Goal: Task Accomplishment & Management: Use online tool/utility

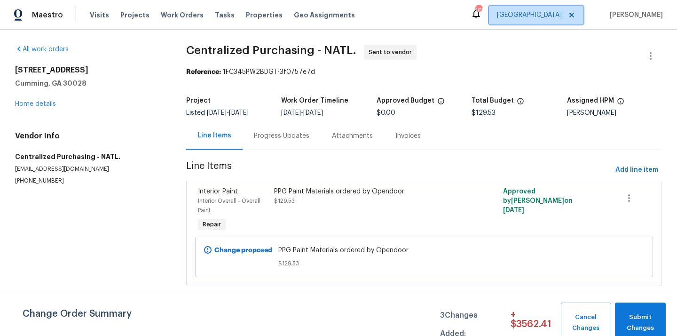
click at [558, 13] on span "[GEOGRAPHIC_DATA]" at bounding box center [529, 14] width 65 height 9
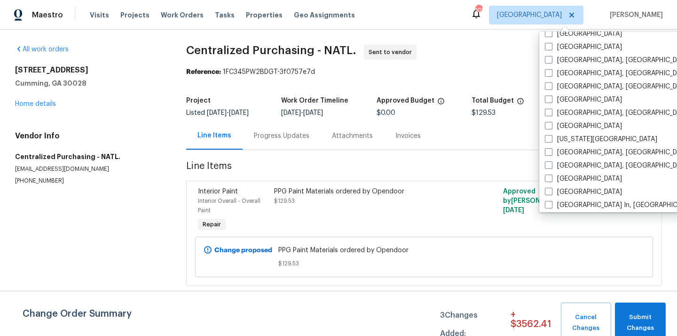
scroll to position [223, 0]
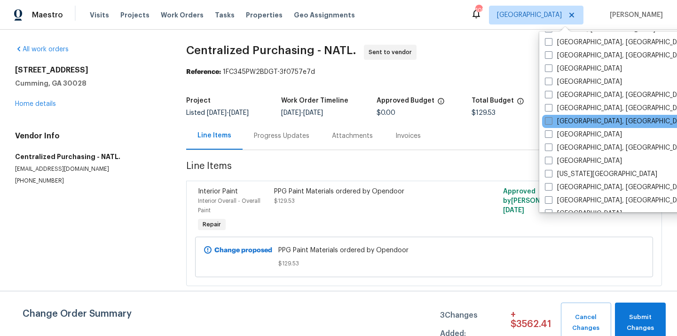
click at [551, 119] on span at bounding box center [549, 121] width 8 height 8
click at [551, 119] on input "[GEOGRAPHIC_DATA], [GEOGRAPHIC_DATA]" at bounding box center [548, 120] width 6 height 6
checkbox input "true"
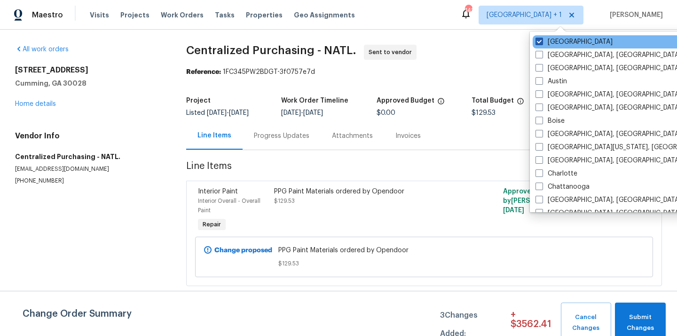
click at [549, 45] on label "[GEOGRAPHIC_DATA]" at bounding box center [574, 41] width 77 height 9
click at [542, 43] on input "[GEOGRAPHIC_DATA]" at bounding box center [539, 40] width 6 height 6
checkbox input "false"
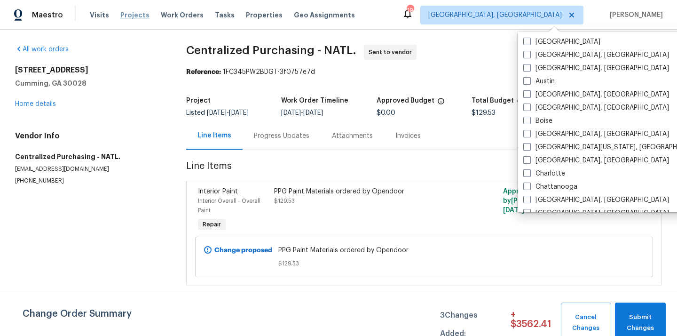
click at [128, 18] on span "Projects" at bounding box center [134, 14] width 29 height 9
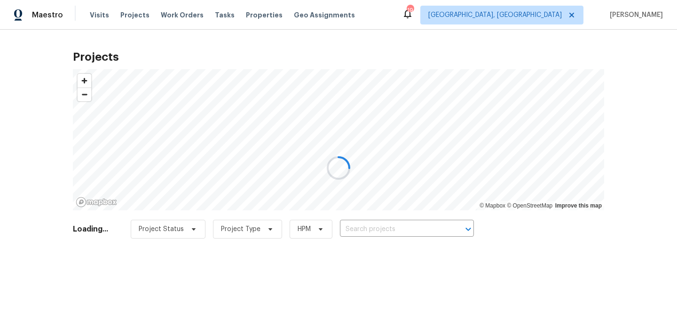
click at [411, 226] on div at bounding box center [338, 168] width 677 height 336
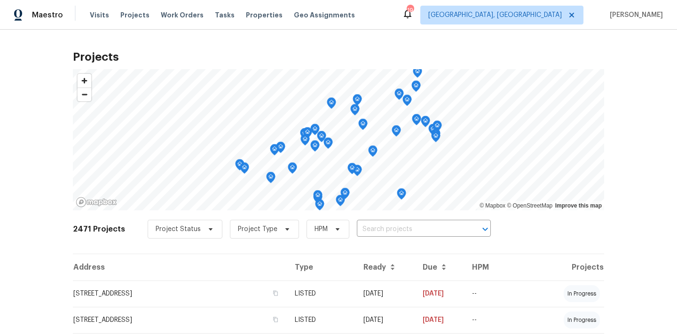
click at [411, 226] on input "text" at bounding box center [411, 229] width 108 height 15
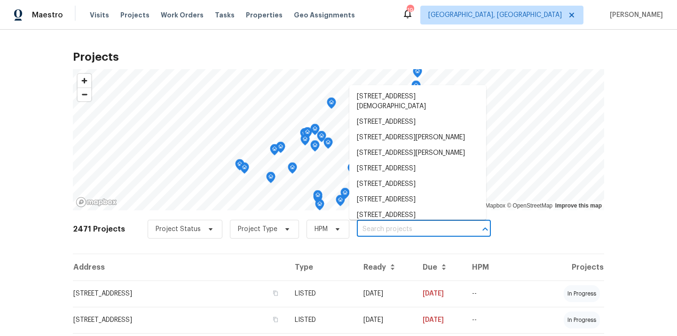
paste input "802 Morning Fog Dr, Duncan, SC 29334"
type input "802 Morning Fog Dr, Duncan, SC 29334"
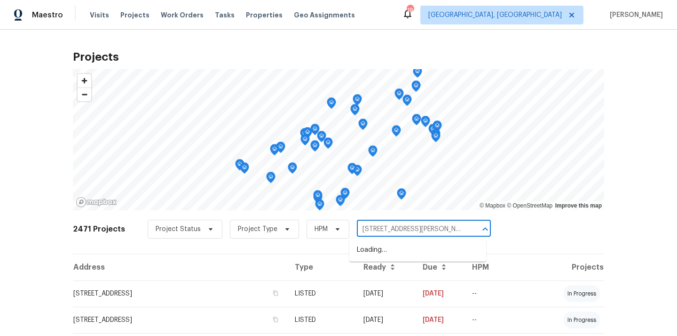
scroll to position [0, 17]
click at [403, 249] on li "802 Morning Fog Dr, Duncan, SC 29334" at bounding box center [417, 250] width 137 height 16
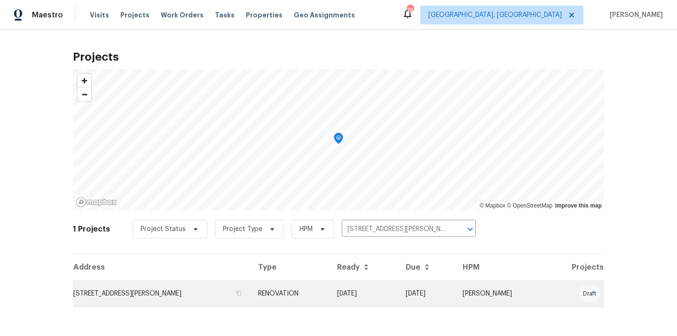
click at [200, 287] on td "802 Morning Fog Dr, Duncan, SC 29334" at bounding box center [162, 293] width 178 height 26
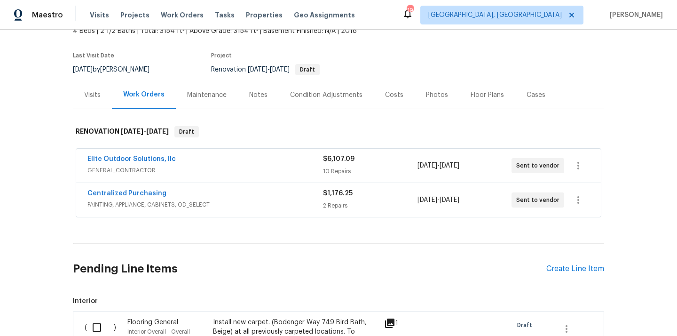
scroll to position [72, 0]
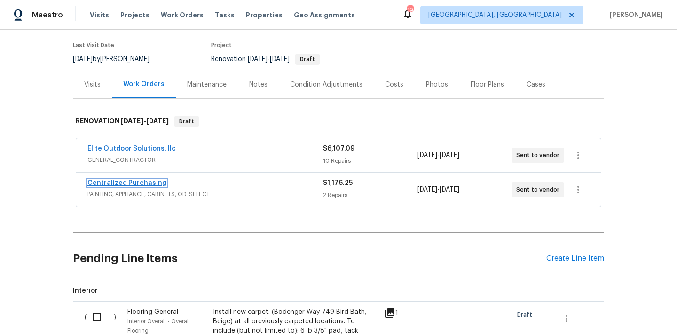
click at [134, 181] on link "Centralized Purchasing" at bounding box center [126, 183] width 79 height 7
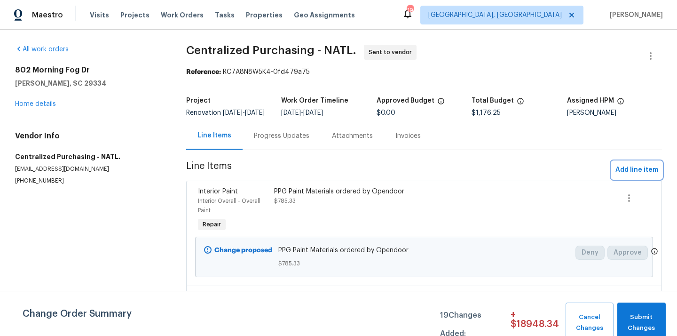
click at [648, 175] on span "Add line item" at bounding box center [637, 170] width 43 height 12
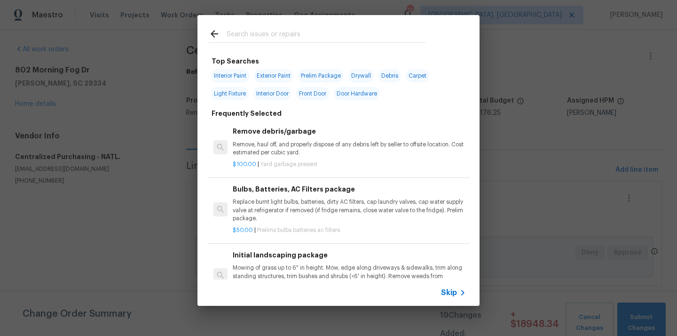
click at [362, 39] on input "text" at bounding box center [326, 35] width 199 height 14
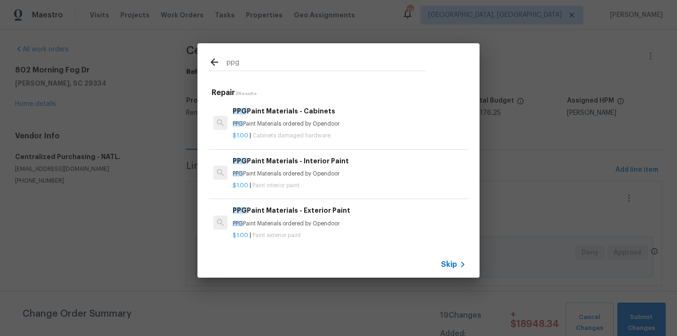
type input "ppg"
click at [266, 215] on h6 "PPG Paint Materials - Exterior Paint" at bounding box center [349, 210] width 233 height 10
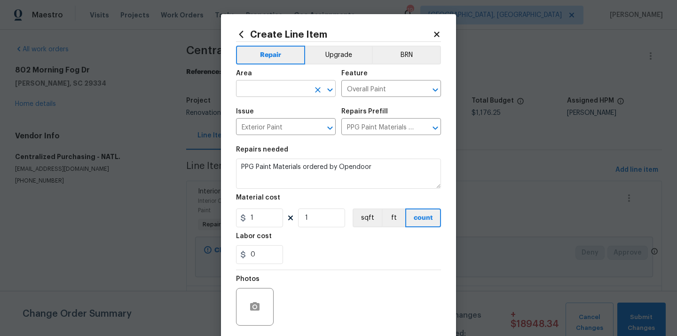
click at [277, 90] on input "text" at bounding box center [272, 89] width 73 height 15
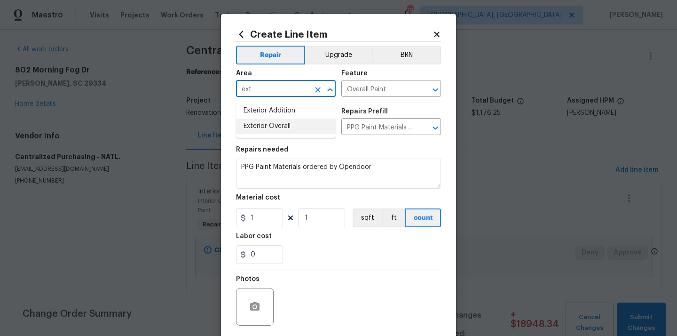
click at [268, 124] on li "Exterior Overall" at bounding box center [286, 127] width 100 height 16
type input "Exterior Overall"
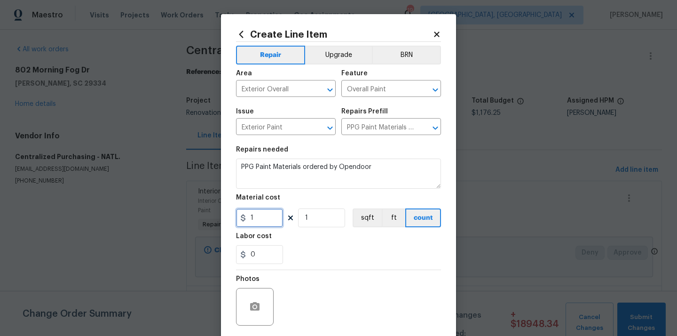
drag, startPoint x: 259, startPoint y: 221, endPoint x: 228, endPoint y: 221, distance: 30.6
click at [228, 221] on div "Create Line Item Repair Upgrade BRN Area Exterior Overall ​ Feature Overall Pai…" at bounding box center [338, 202] width 235 height 377
paste input "25.17"
type input "25.17"
click at [338, 275] on div "Photos" at bounding box center [338, 300] width 205 height 61
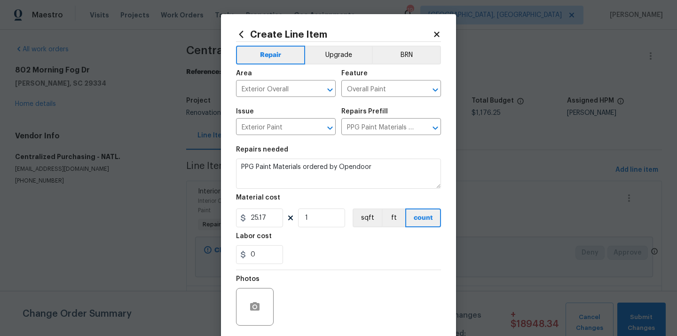
scroll to position [70, 0]
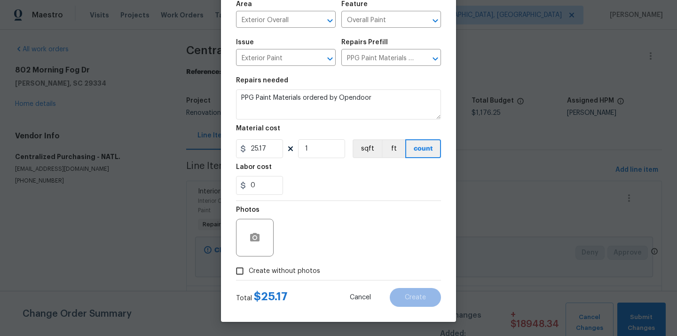
click at [305, 269] on span "Create without photos" at bounding box center [284, 271] width 71 height 10
click at [249, 269] on input "Create without photos" at bounding box center [240, 271] width 18 height 18
checkbox input "true"
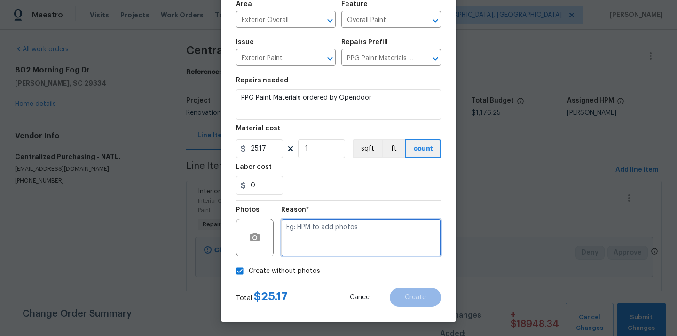
click at [322, 235] on textarea at bounding box center [361, 238] width 160 height 38
type textarea "N/A"
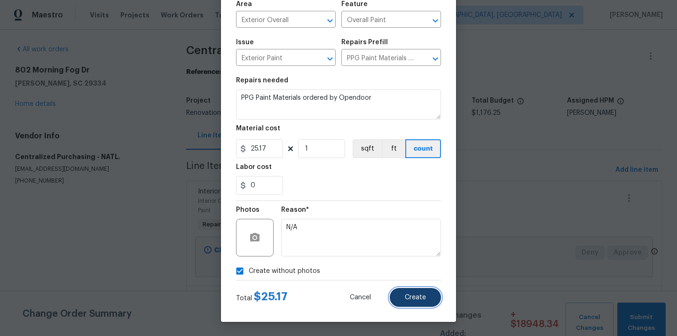
click at [416, 288] on button "Create" at bounding box center [415, 297] width 51 height 19
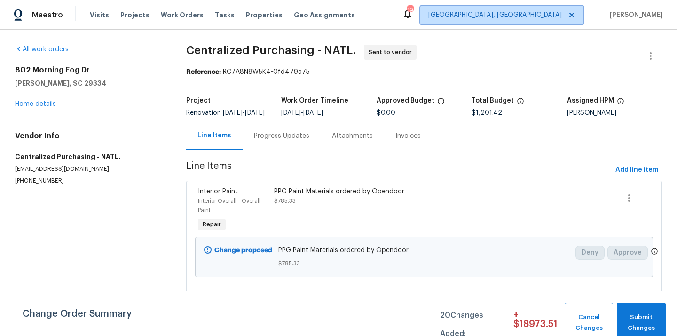
click at [543, 15] on span "[GEOGRAPHIC_DATA], [GEOGRAPHIC_DATA]" at bounding box center [495, 14] width 134 height 9
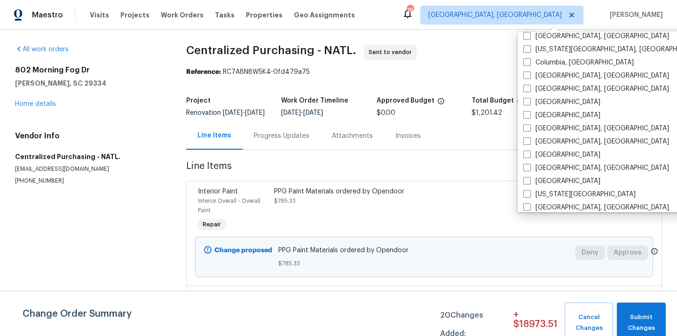
scroll to position [258, 0]
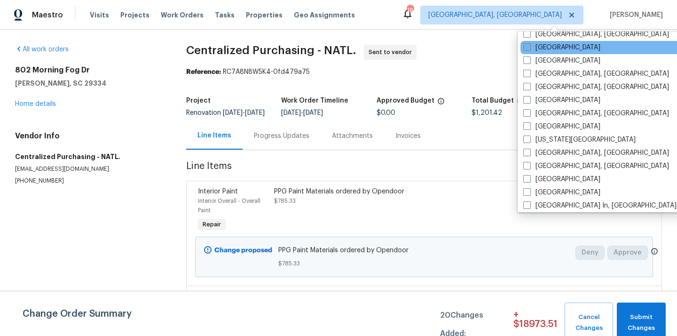
click at [541, 47] on label "[GEOGRAPHIC_DATA]" at bounding box center [561, 47] width 77 height 9
click at [530, 47] on input "[GEOGRAPHIC_DATA]" at bounding box center [526, 46] width 6 height 6
checkbox input "true"
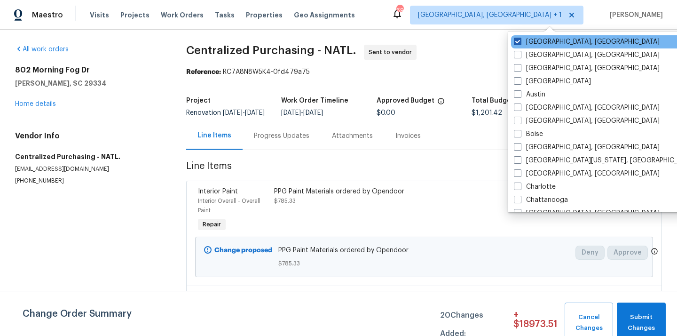
click at [539, 44] on label "[GEOGRAPHIC_DATA], [GEOGRAPHIC_DATA]" at bounding box center [587, 41] width 146 height 9
click at [520, 43] on input "[GEOGRAPHIC_DATA], [GEOGRAPHIC_DATA]" at bounding box center [517, 40] width 6 height 6
checkbox input "false"
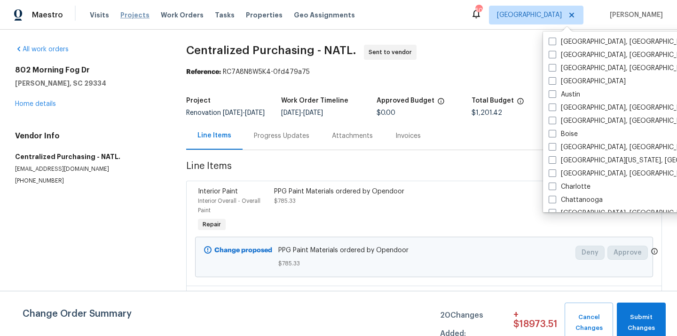
click at [133, 16] on span "Projects" at bounding box center [134, 14] width 29 height 9
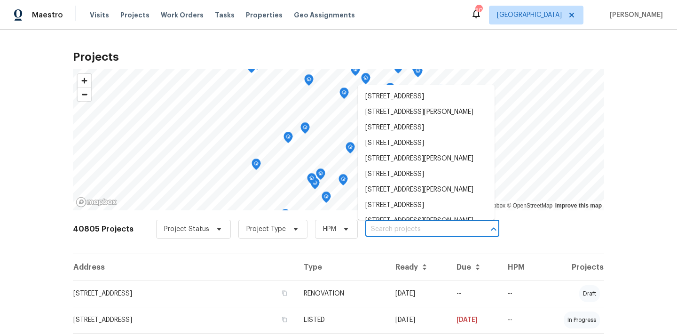
click at [372, 225] on input "text" at bounding box center [419, 229] width 108 height 15
paste input "5450 Blue Quail Dr, Prosper, TX 75078"
type input "5450 Blue Quail Dr, Prosper, TX 75078"
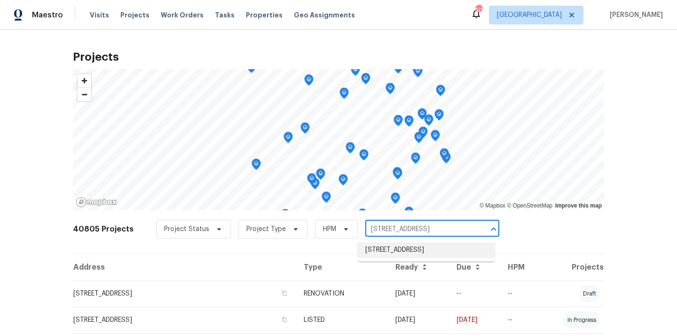
click at [406, 254] on li "5450 Blue Quail Dr, Prosper, TX 75078" at bounding box center [426, 250] width 137 height 16
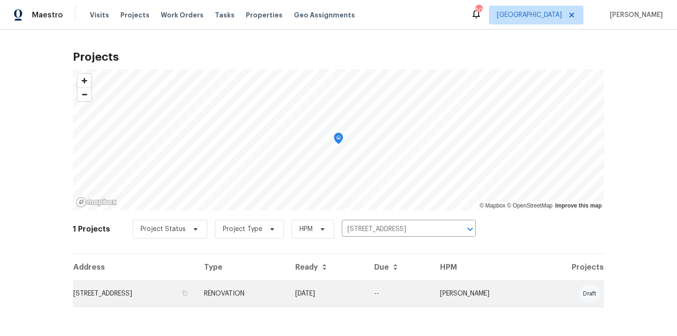
click at [155, 288] on td "5450 Blue Quail Dr, Prosper, TX 75078" at bounding box center [135, 293] width 124 height 26
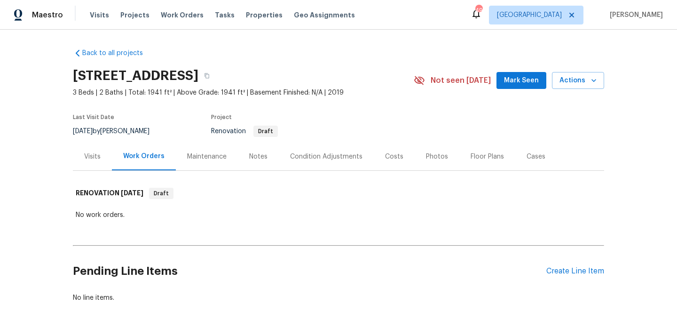
scroll to position [31, 0]
click at [565, 268] on div "Create Line Item" at bounding box center [575, 271] width 58 height 9
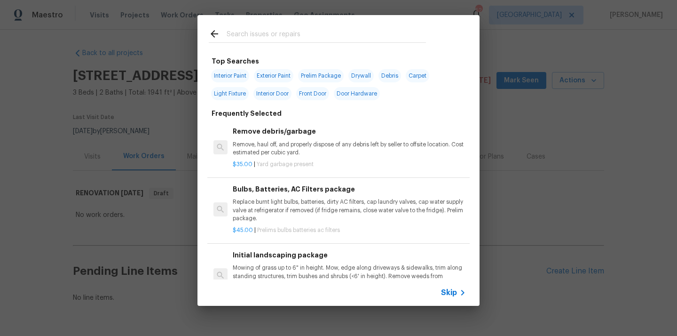
click at [372, 39] on input "text" at bounding box center [326, 35] width 199 height 14
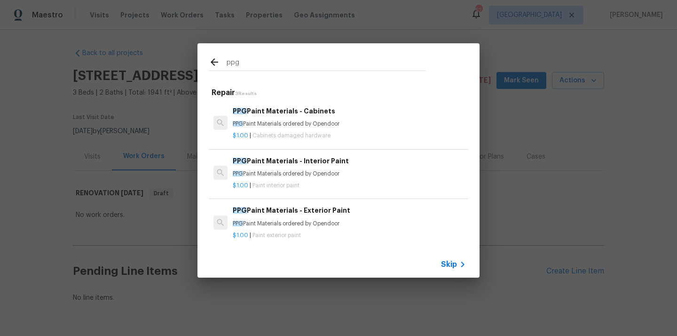
type input "ppg"
click at [318, 166] on h6 "PPG Paint Materials - Interior Paint" at bounding box center [349, 161] width 233 height 10
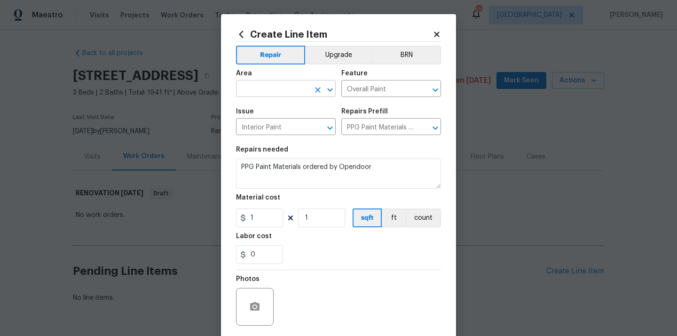
click at [294, 84] on input "text" at bounding box center [272, 89] width 73 height 15
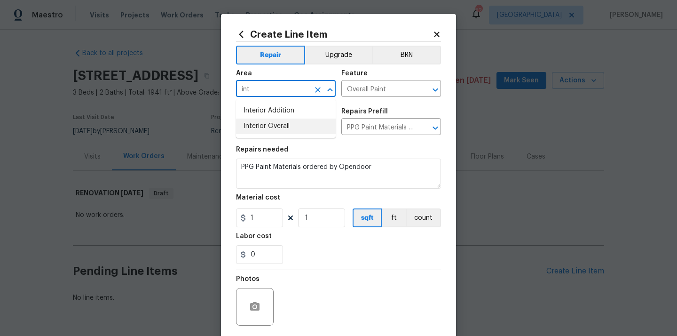
click at [285, 127] on li "Interior Overall" at bounding box center [286, 127] width 100 height 16
type input "Interior Overall"
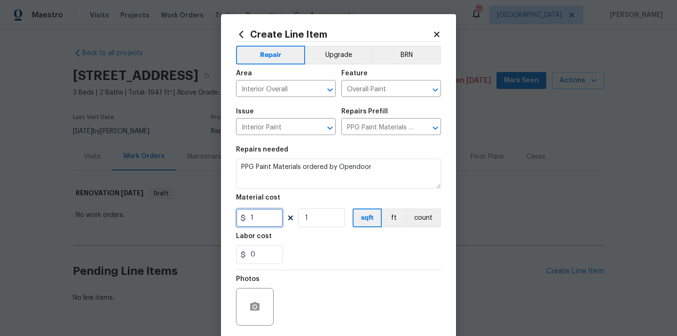
drag, startPoint x: 269, startPoint y: 221, endPoint x: 237, endPoint y: 219, distance: 32.5
click at [237, 219] on input "1" at bounding box center [259, 217] width 47 height 19
paste input "724.43"
type input "724.43"
click at [321, 253] on div "0" at bounding box center [338, 254] width 205 height 19
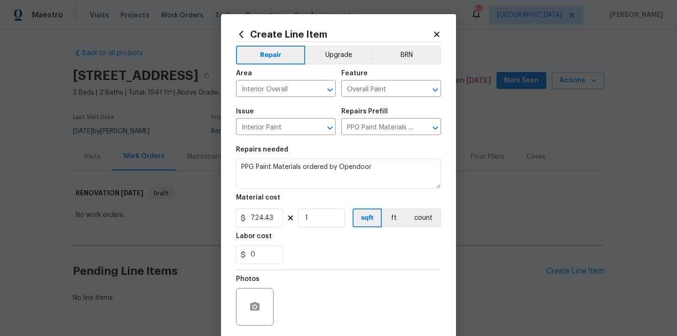
scroll to position [70, 0]
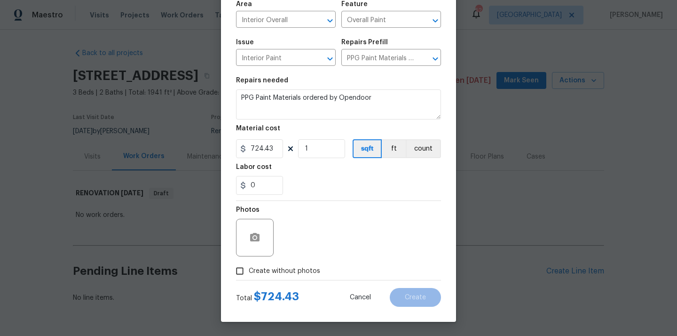
click at [297, 275] on span "Create without photos" at bounding box center [284, 271] width 71 height 10
click at [249, 275] on input "Create without photos" at bounding box center [240, 271] width 18 height 18
checkbox input "true"
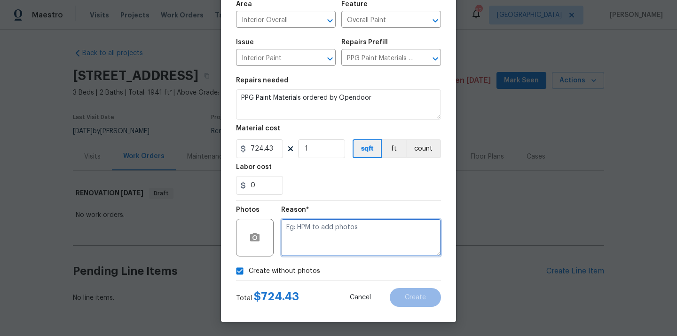
click at [313, 238] on textarea at bounding box center [361, 238] width 160 height 38
type textarea "N/A"
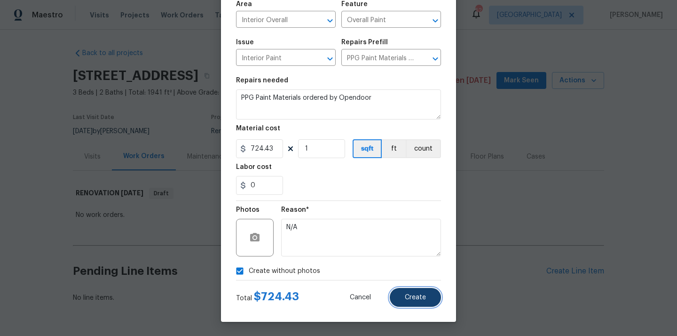
click at [420, 294] on span "Create" at bounding box center [415, 297] width 21 height 7
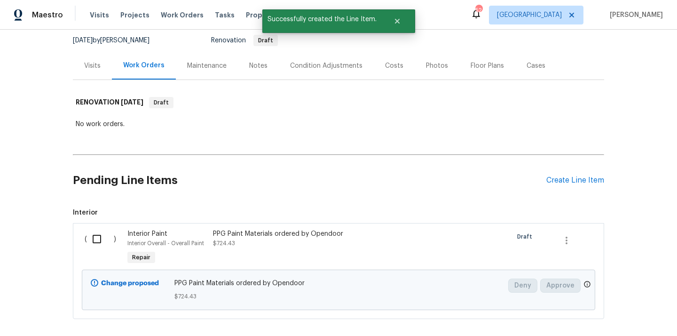
scroll to position [107, 0]
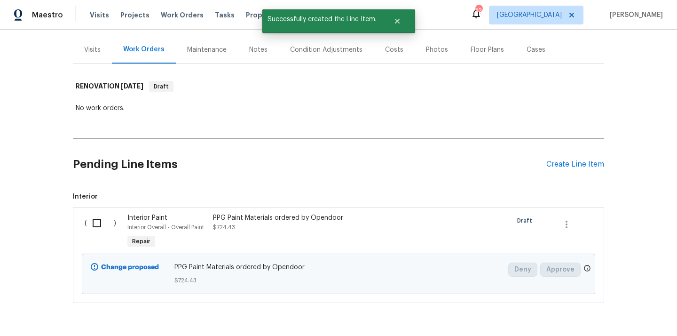
click at [95, 229] on input "checkbox" at bounding box center [100, 223] width 27 height 20
checkbox input "true"
click at [607, 301] on div "Cancel (1) Item Create Work Order" at bounding box center [338, 312] width 677 height 48
click at [604, 308] on span "Create Work Order" at bounding box center [623, 313] width 63 height 12
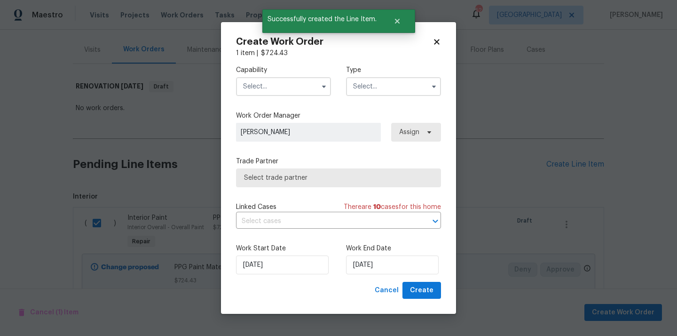
click at [266, 84] on input "text" at bounding box center [283, 86] width 95 height 19
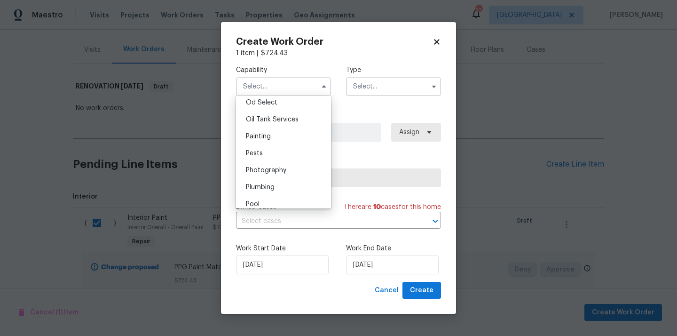
scroll to position [780, 0]
click at [275, 121] on div "Painting" at bounding box center [283, 116] width 90 height 17
type input "Painting"
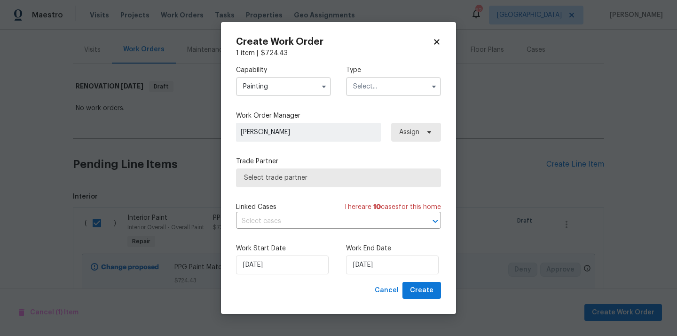
click at [392, 88] on input "text" at bounding box center [393, 86] width 95 height 19
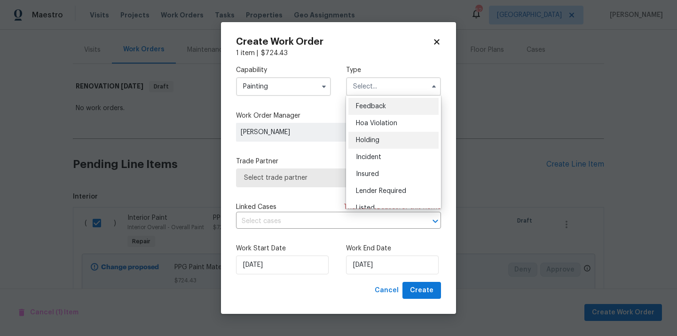
scroll to position [213, 0]
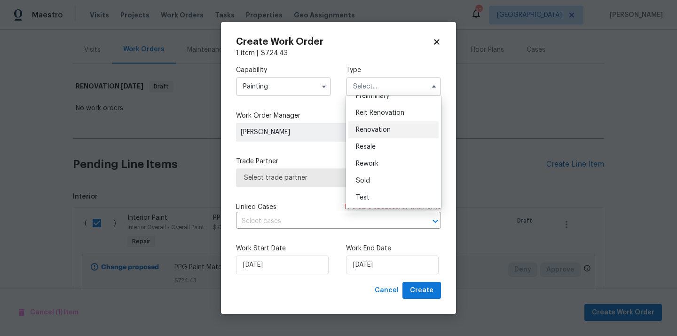
click at [383, 127] on span "Renovation" at bounding box center [373, 130] width 35 height 7
type input "Renovation"
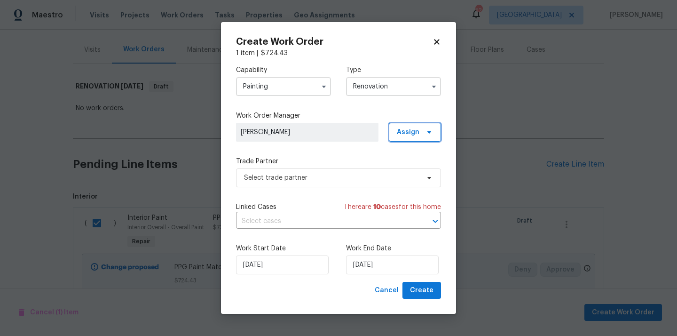
click at [410, 131] on span "Assign" at bounding box center [408, 131] width 23 height 9
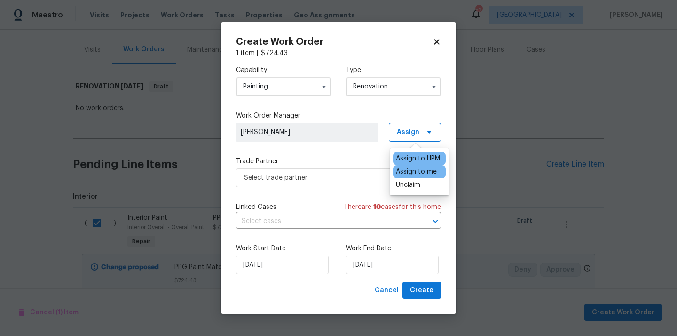
click at [403, 170] on div "Assign to me" at bounding box center [416, 171] width 41 height 9
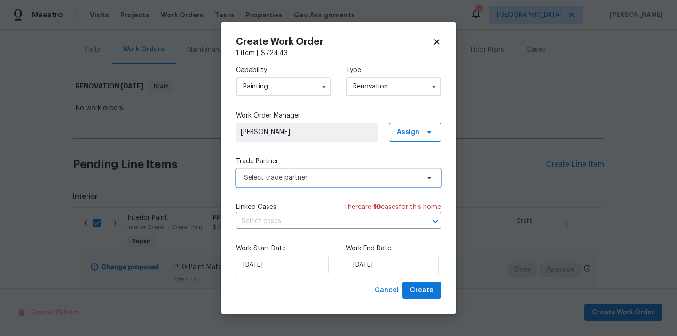
click at [314, 181] on span "Select trade partner" at bounding box center [331, 177] width 175 height 9
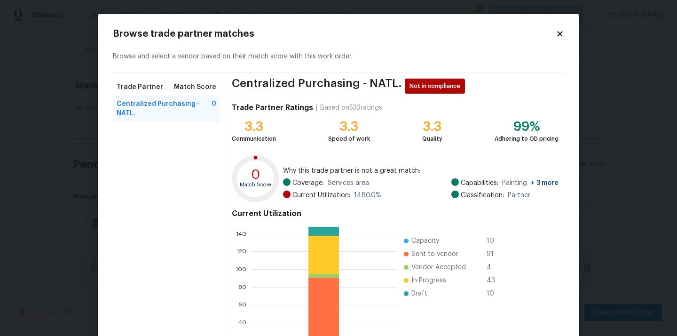
scroll to position [79, 0]
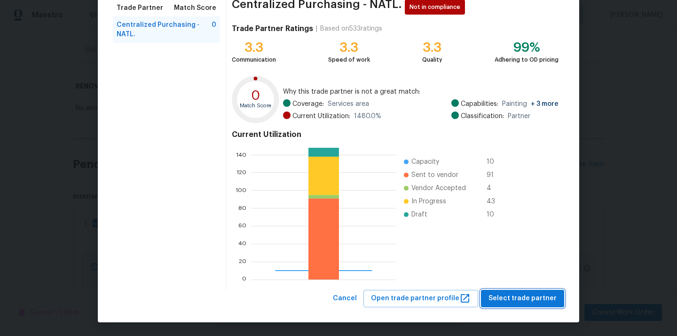
click at [506, 295] on span "Select trade partner" at bounding box center [523, 299] width 68 height 12
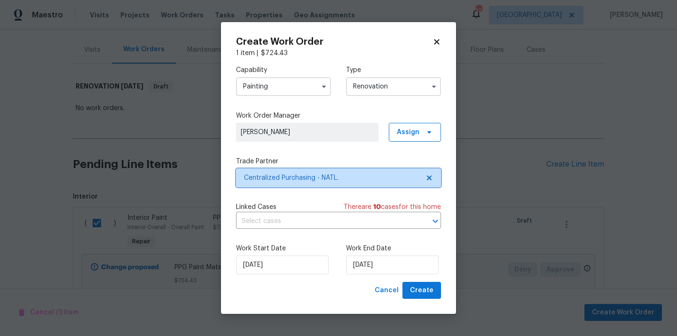
scroll to position [0, 0]
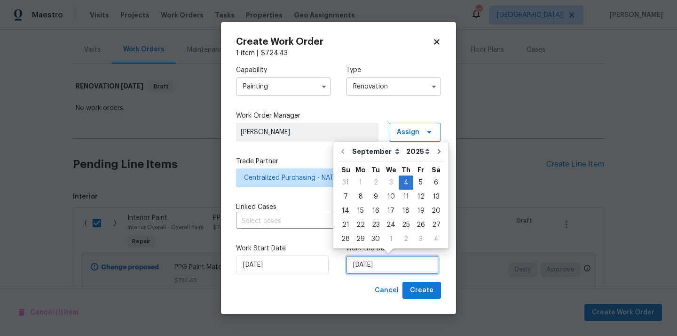
click at [374, 269] on input "[DATE]" at bounding box center [392, 264] width 93 height 19
click at [432, 198] on div "13" at bounding box center [436, 196] width 16 height 13
type input "9/13/2025"
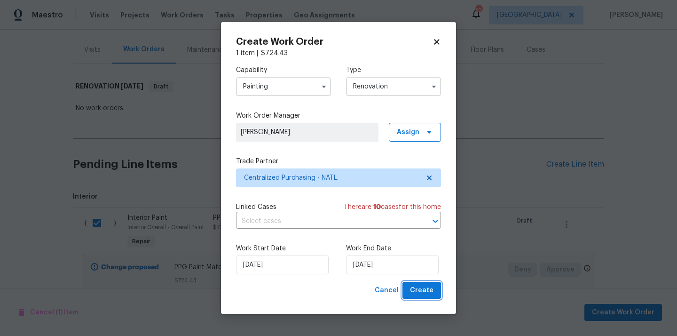
click at [416, 292] on span "Create" at bounding box center [422, 291] width 24 height 12
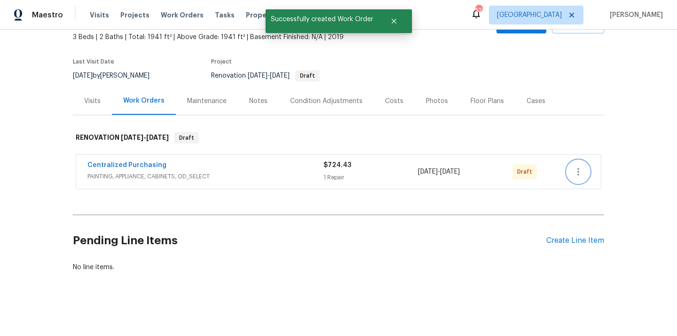
click at [571, 167] on button "button" at bounding box center [578, 171] width 23 height 23
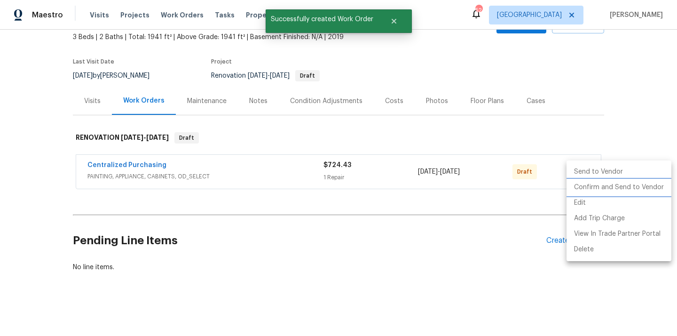
click at [578, 190] on li "Confirm and Send to Vendor" at bounding box center [619, 188] width 105 height 16
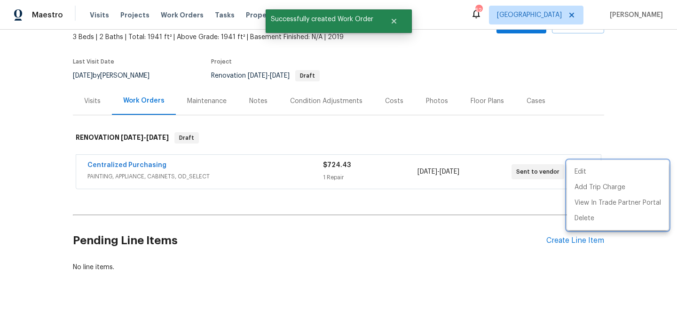
click at [211, 174] on div at bounding box center [338, 168] width 677 height 336
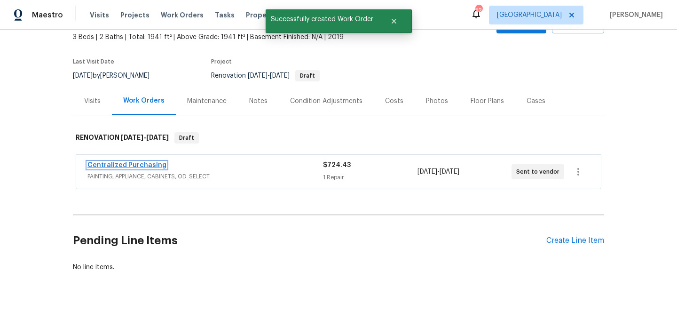
click at [147, 165] on link "Centralized Purchasing" at bounding box center [126, 165] width 79 height 7
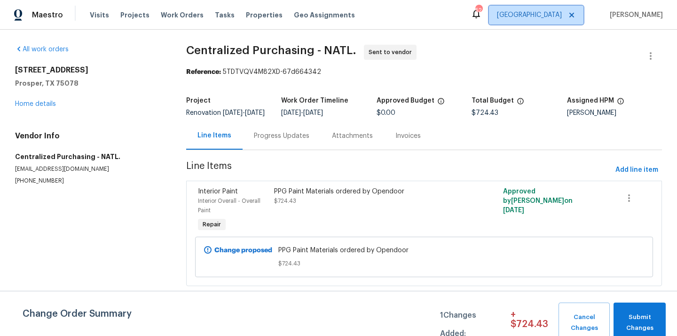
click at [562, 13] on span "[GEOGRAPHIC_DATA]" at bounding box center [529, 14] width 65 height 9
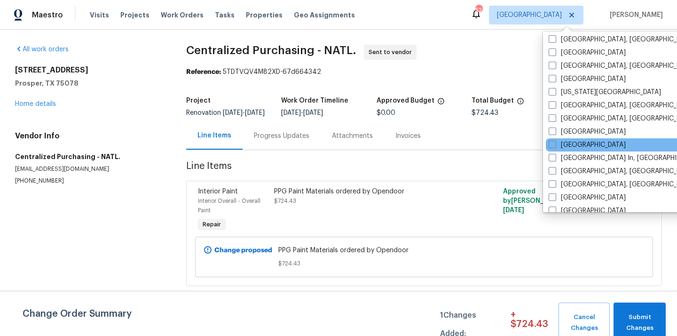
scroll to position [286, 0]
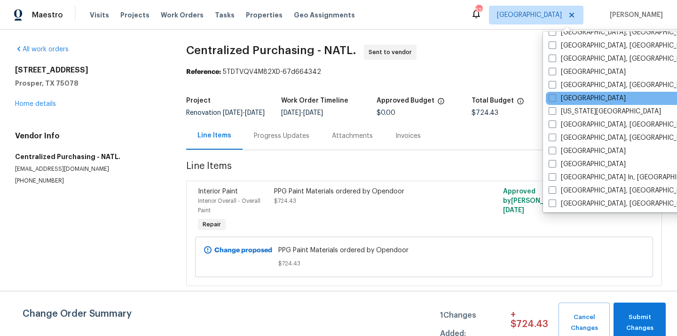
click at [562, 93] on div "[GEOGRAPHIC_DATA]" at bounding box center [641, 98] width 190 height 13
click at [562, 97] on label "[GEOGRAPHIC_DATA]" at bounding box center [587, 98] width 77 height 9
click at [555, 97] on input "[GEOGRAPHIC_DATA]" at bounding box center [552, 97] width 6 height 6
checkbox input "true"
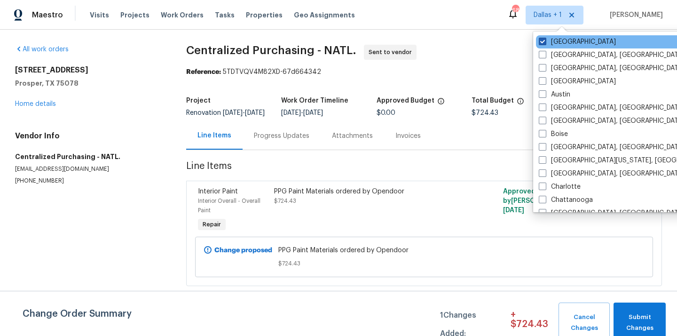
click at [555, 41] on label "[GEOGRAPHIC_DATA]" at bounding box center [577, 41] width 77 height 9
click at [545, 41] on input "[GEOGRAPHIC_DATA]" at bounding box center [542, 40] width 6 height 6
checkbox input "false"
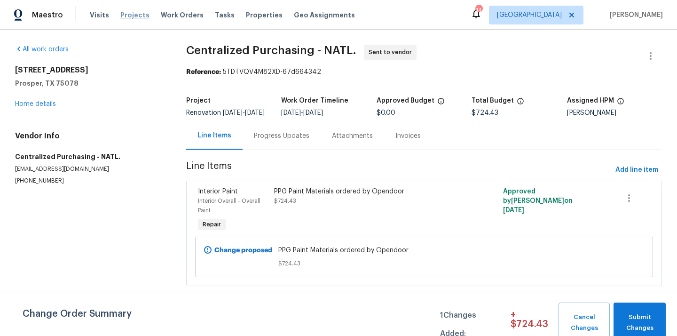
click at [130, 12] on span "Projects" at bounding box center [134, 14] width 29 height 9
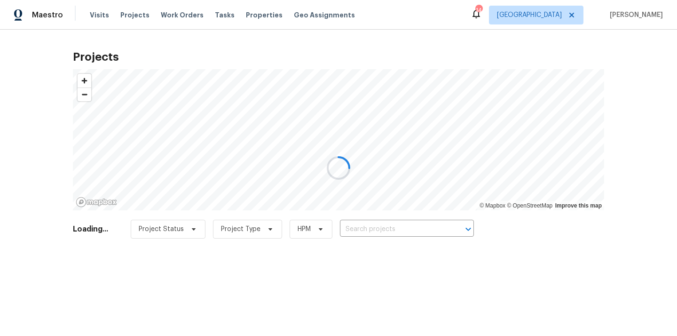
click at [408, 231] on div at bounding box center [338, 168] width 677 height 336
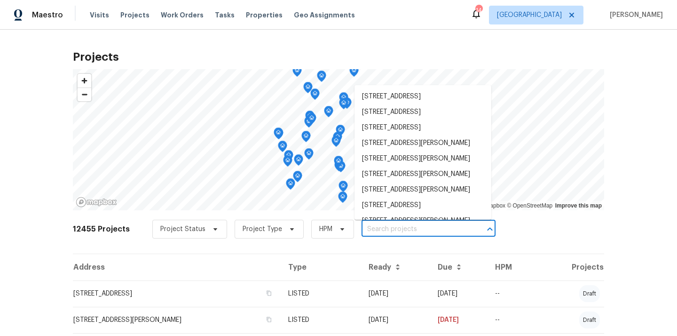
click at [408, 231] on input "text" at bounding box center [416, 229] width 108 height 15
paste input "3319 Victoria Ct E, Jacksonville, FL 32216"
type input "3319 Victoria Ct E, Jacksonville, FL 32216"
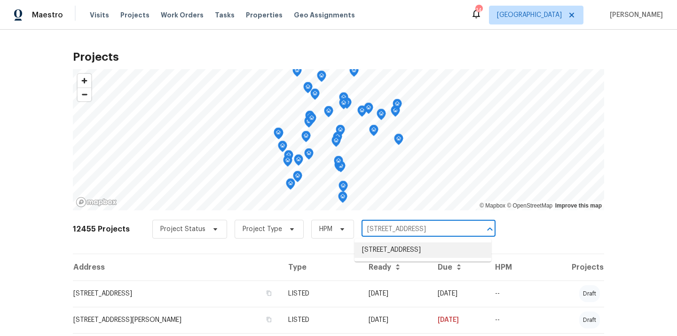
click at [399, 246] on li "3319 Victoria Ct E, Jacksonville, FL 32216" at bounding box center [423, 250] width 137 height 16
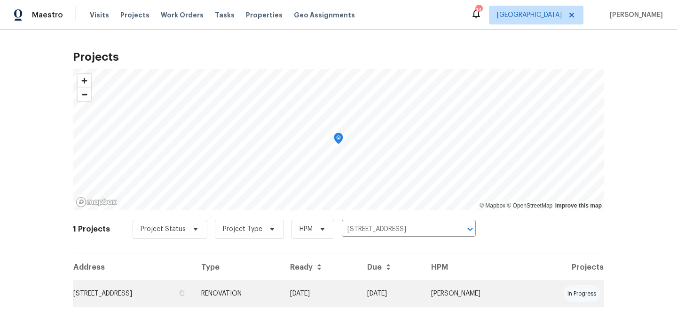
click at [194, 289] on td "3319 Victoria Ct E, Jacksonville, FL 32216" at bounding box center [133, 293] width 121 height 26
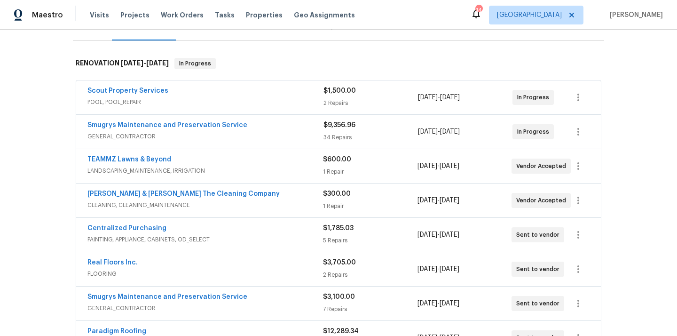
scroll to position [137, 0]
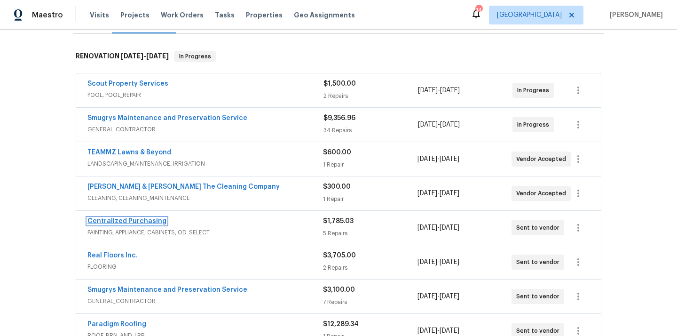
click at [157, 220] on link "Centralized Purchasing" at bounding box center [126, 221] width 79 height 7
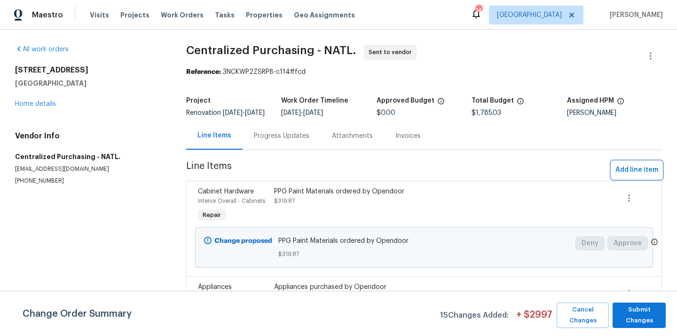
click at [645, 173] on span "Add line item" at bounding box center [637, 170] width 43 height 12
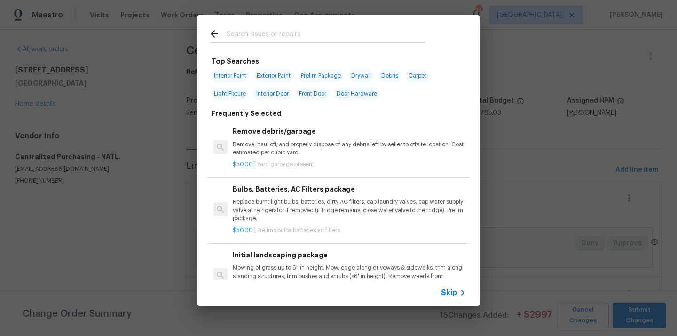
click at [364, 30] on input "text" at bounding box center [326, 35] width 199 height 14
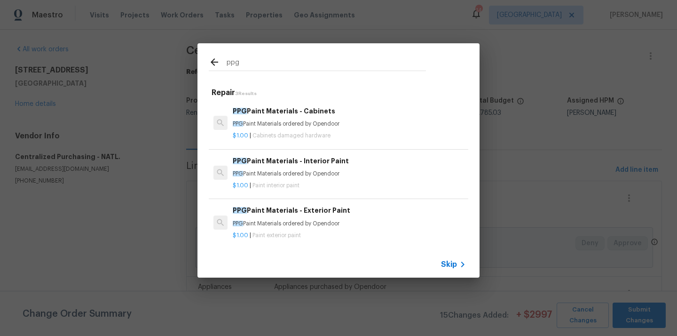
type input "ppg"
click at [316, 207] on h6 "PPG Paint Materials - Exterior Paint" at bounding box center [349, 210] width 233 height 10
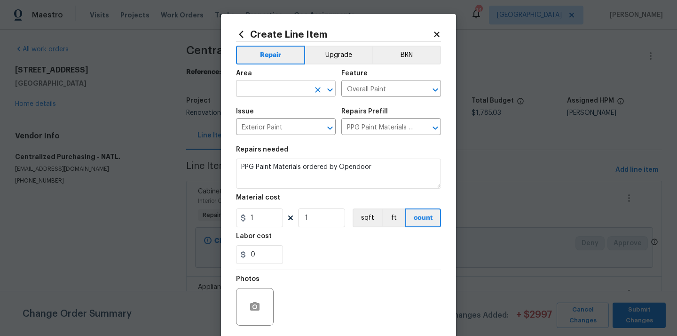
click at [267, 92] on input "text" at bounding box center [272, 89] width 73 height 15
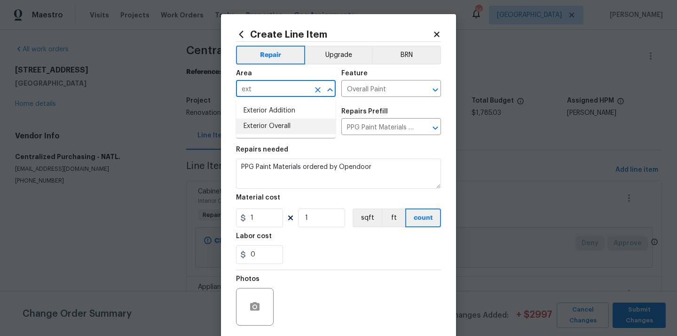
click at [263, 123] on li "Exterior Overall" at bounding box center [286, 127] width 100 height 16
type input "Exterior Overall"
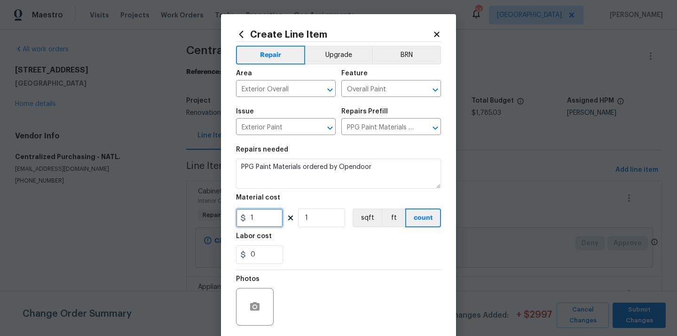
drag, startPoint x: 263, startPoint y: 218, endPoint x: 227, endPoint y: 218, distance: 36.2
click at [229, 218] on div "Create Line Item Repair Upgrade BRN Area Exterior Overall ​ Feature Overall Pai…" at bounding box center [338, 202] width 235 height 377
paste input "246.04"
type input "246.04"
click at [312, 240] on div "Labor cost" at bounding box center [338, 239] width 205 height 12
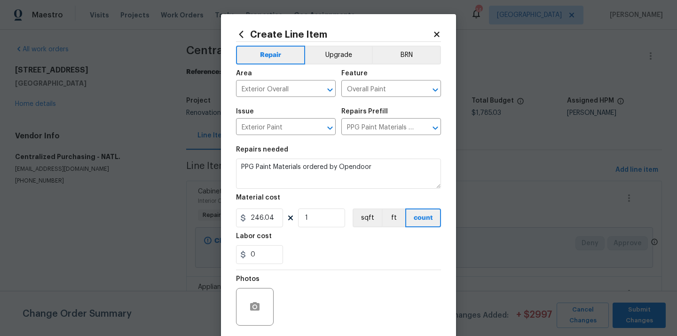
scroll to position [70, 0]
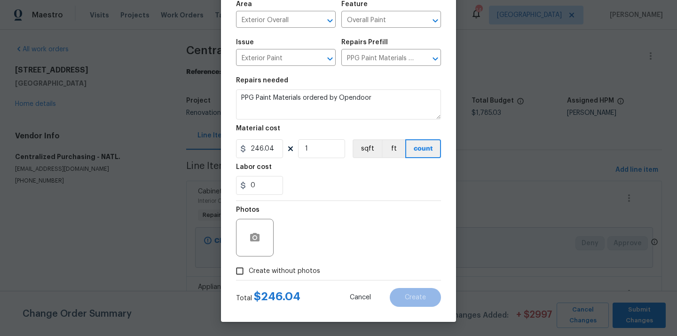
click at [296, 264] on label "Create without photos" at bounding box center [275, 271] width 89 height 18
click at [249, 264] on input "Create without photos" at bounding box center [240, 271] width 18 height 18
checkbox input "true"
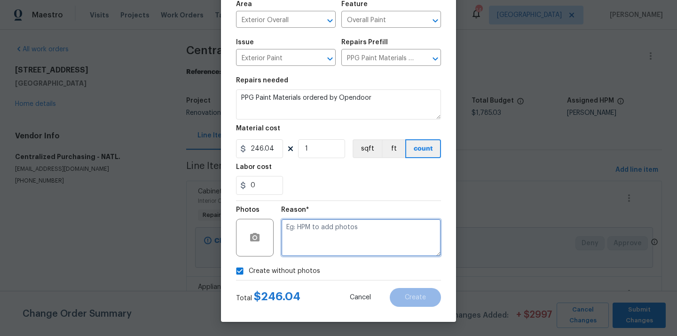
click at [312, 232] on textarea at bounding box center [361, 238] width 160 height 38
type textarea "N/A"
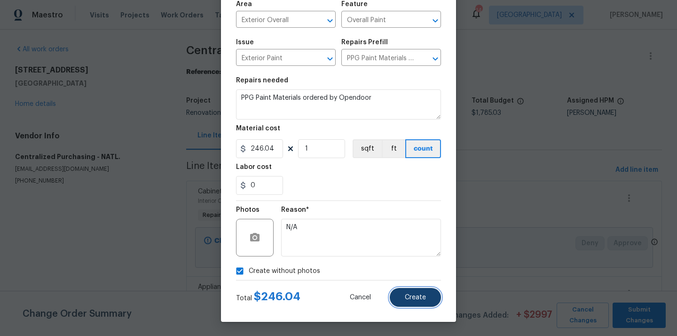
click at [438, 302] on button "Create" at bounding box center [415, 297] width 51 height 19
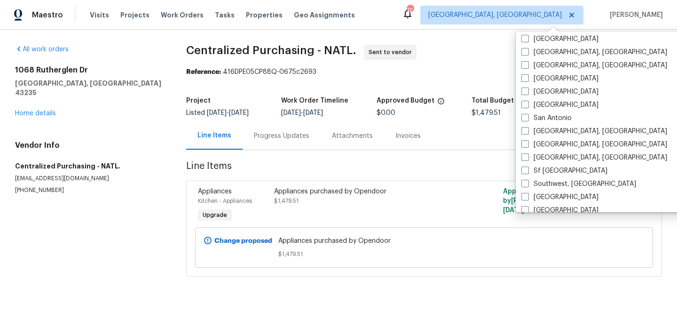
scroll to position [630, 0]
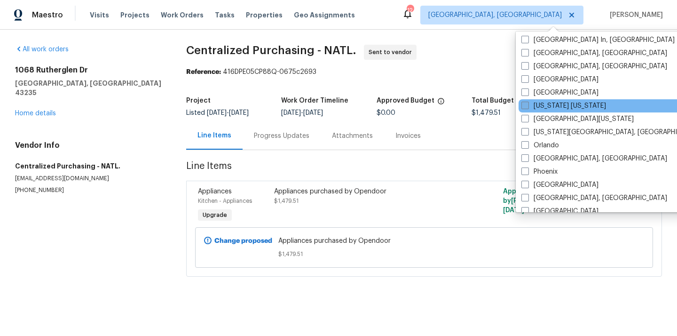
click at [545, 105] on label "[US_STATE] [US_STATE]" at bounding box center [564, 105] width 85 height 9
click at [528, 105] on input "[US_STATE] [US_STATE]" at bounding box center [525, 104] width 6 height 6
checkbox input "true"
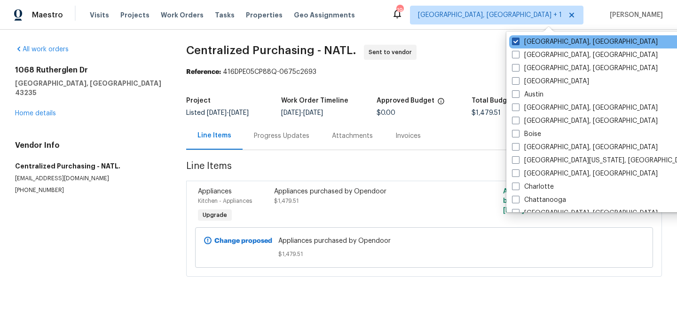
click at [536, 40] on label "[GEOGRAPHIC_DATA], [GEOGRAPHIC_DATA]" at bounding box center [585, 41] width 146 height 9
click at [518, 40] on input "[GEOGRAPHIC_DATA], [GEOGRAPHIC_DATA]" at bounding box center [515, 40] width 6 height 6
checkbox input "false"
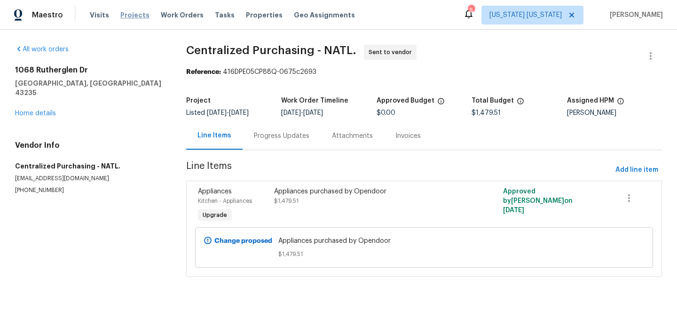
click at [134, 16] on span "Projects" at bounding box center [134, 14] width 29 height 9
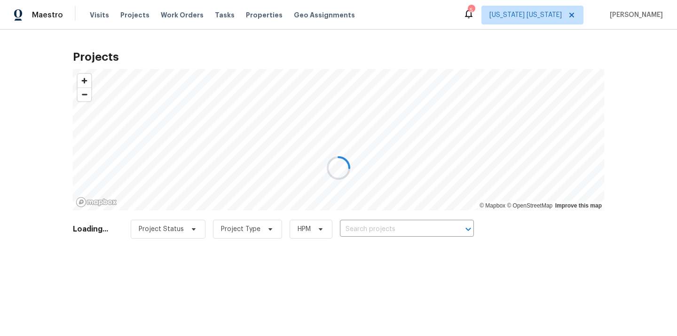
click at [381, 230] on div at bounding box center [338, 168] width 677 height 336
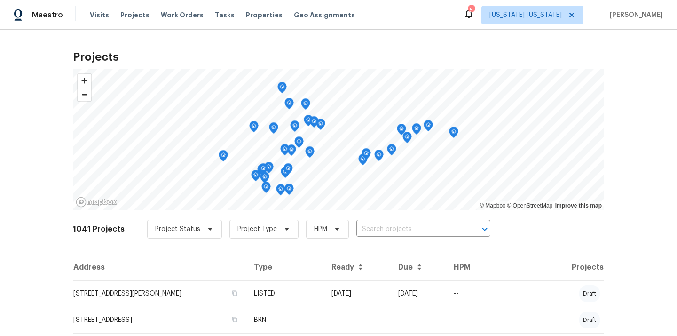
click at [381, 230] on input "text" at bounding box center [410, 229] width 108 height 15
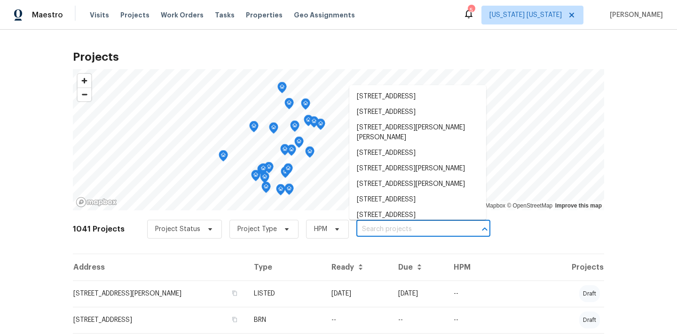
paste input "[STREET_ADDRESS]"
type input "[STREET_ADDRESS]"
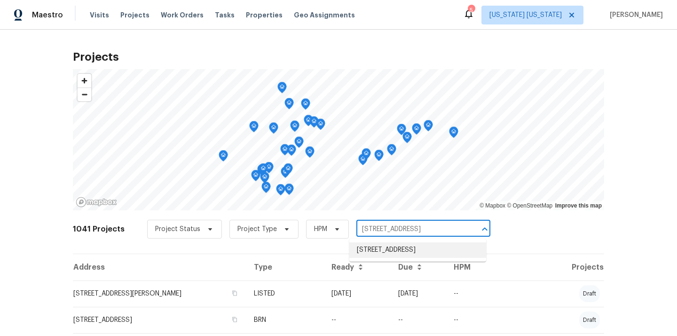
click at [379, 249] on li "[STREET_ADDRESS]" at bounding box center [417, 250] width 137 height 16
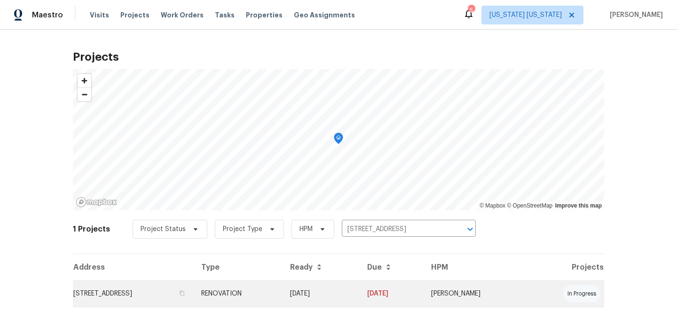
click at [194, 293] on td "[STREET_ADDRESS]" at bounding box center [133, 293] width 121 height 26
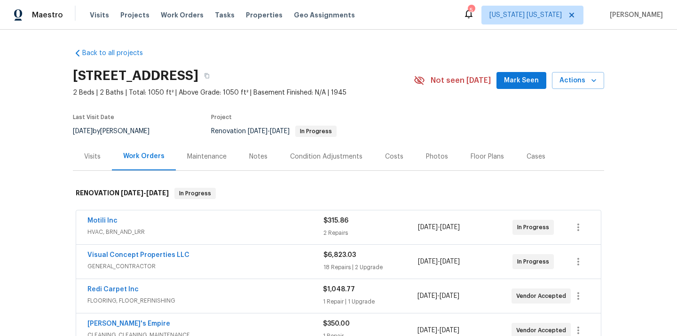
scroll to position [296, 0]
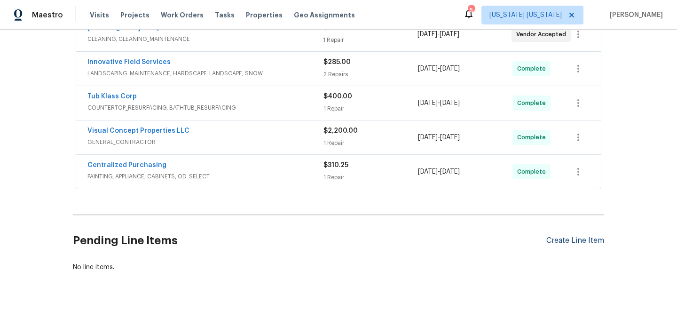
click at [570, 242] on div "Create Line Item" at bounding box center [575, 240] width 58 height 9
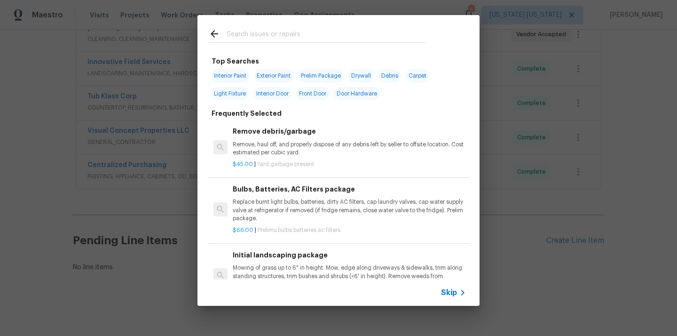
click at [336, 30] on input "text" at bounding box center [326, 35] width 199 height 14
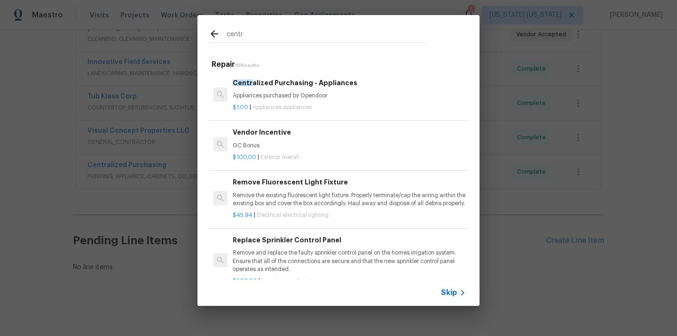
type input "centr"
click at [283, 101] on div "$1.00 | Appliances appliances" at bounding box center [349, 106] width 233 height 12
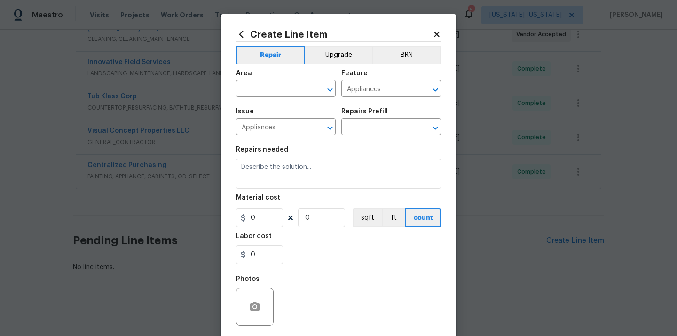
type input "Centralized Purchasing - Appliances $1.00"
type textarea "Appliances purchased by Opendoor"
type input "1"
click at [251, 91] on input "text" at bounding box center [272, 89] width 73 height 15
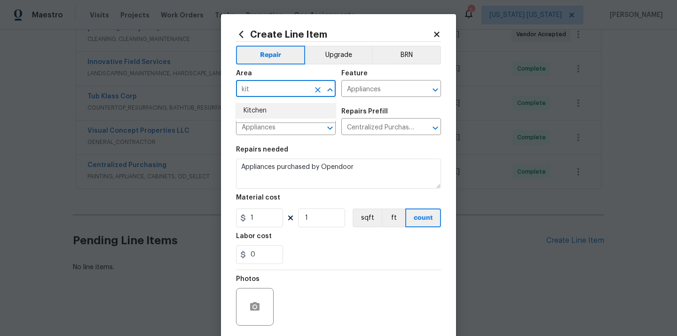
click at [255, 105] on li "Kitchen" at bounding box center [286, 111] width 100 height 16
type input "Kitchen"
click at [362, 145] on section "Repairs needed Appliances purchased by Opendoor Material cost 1 1 sqft ft count…" at bounding box center [338, 205] width 205 height 129
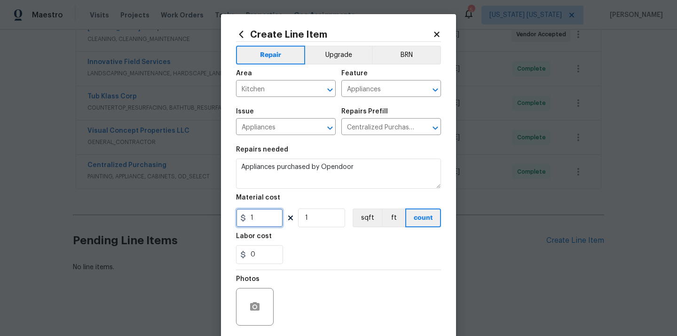
drag, startPoint x: 253, startPoint y: 214, endPoint x: 219, endPoint y: 214, distance: 33.9
click at [219, 214] on div "Create Line Item Repair Upgrade BRN Area Kitchen ​ Feature Appliances ​ Issue A…" at bounding box center [338, 168] width 677 height 336
paste input "001.27"
type input "1001.27"
click at [285, 246] on div "0" at bounding box center [338, 254] width 205 height 19
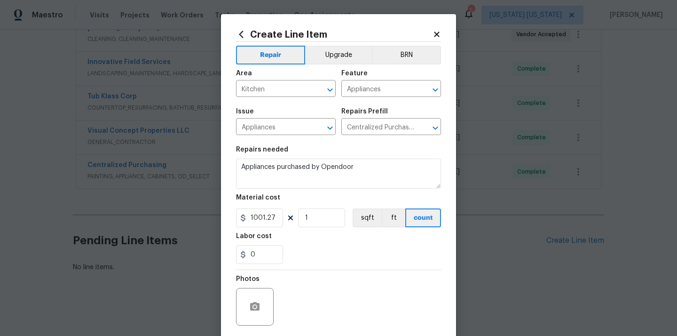
scroll to position [70, 0]
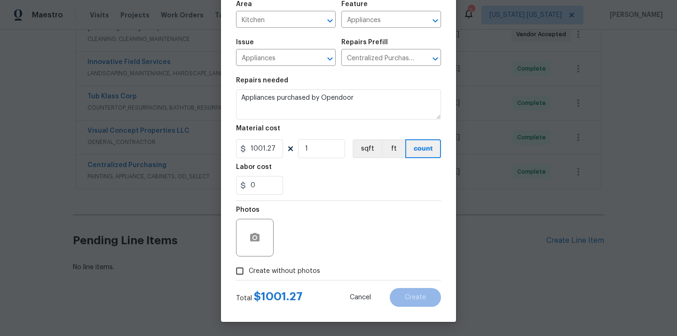
click at [273, 269] on span "Create without photos" at bounding box center [284, 271] width 71 height 10
click at [249, 269] on input "Create without photos" at bounding box center [240, 271] width 18 height 18
checkbox input "true"
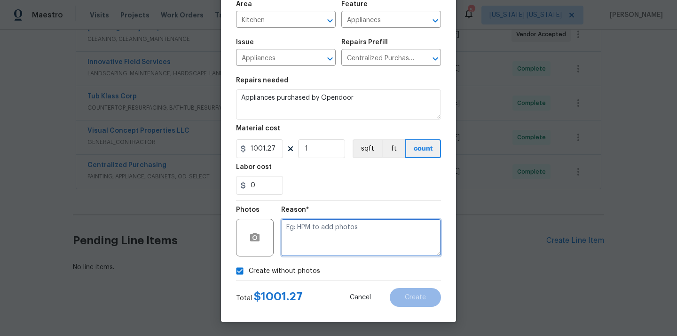
click at [310, 238] on textarea at bounding box center [361, 238] width 160 height 38
type textarea "N/A"
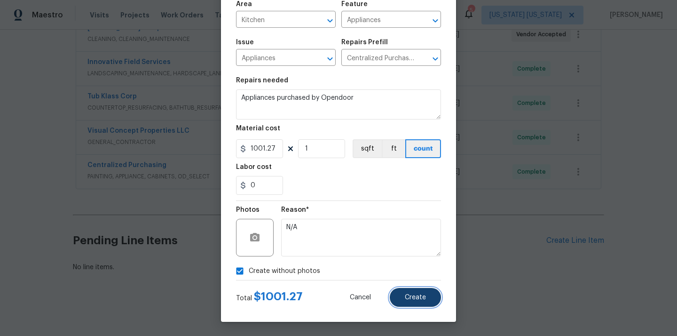
click at [419, 299] on span "Create" at bounding box center [415, 297] width 21 height 7
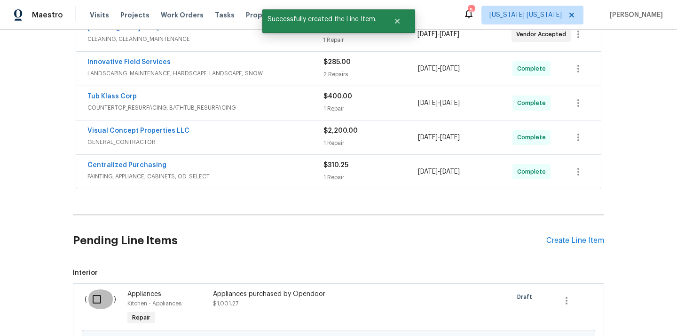
click at [90, 302] on input "checkbox" at bounding box center [100, 299] width 27 height 20
checkbox input "true"
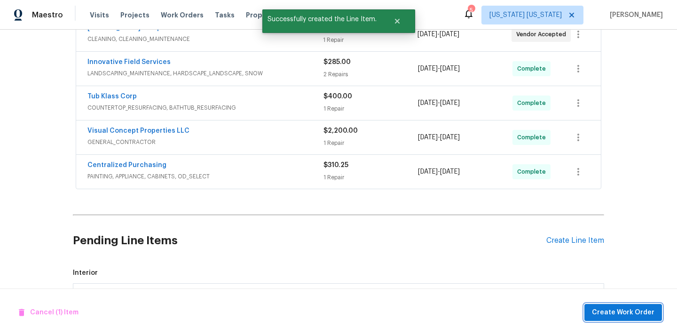
click at [599, 316] on span "Create Work Order" at bounding box center [623, 313] width 63 height 12
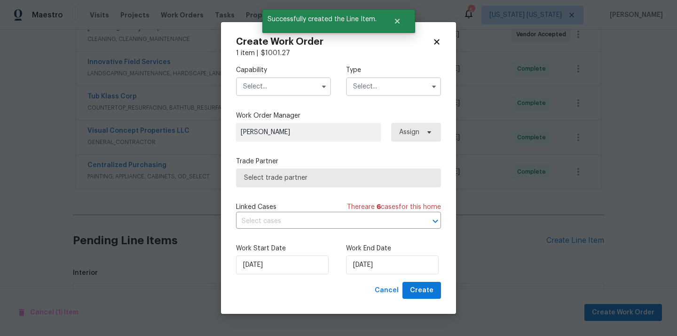
click at [294, 89] on input "text" at bounding box center [283, 86] width 95 height 19
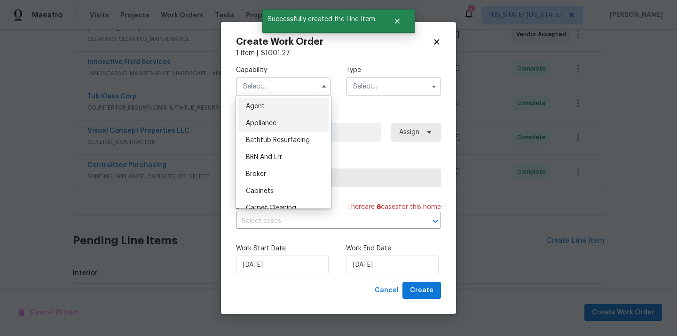
click at [281, 130] on div "Appliance" at bounding box center [283, 123] width 90 height 17
type input "Appliance"
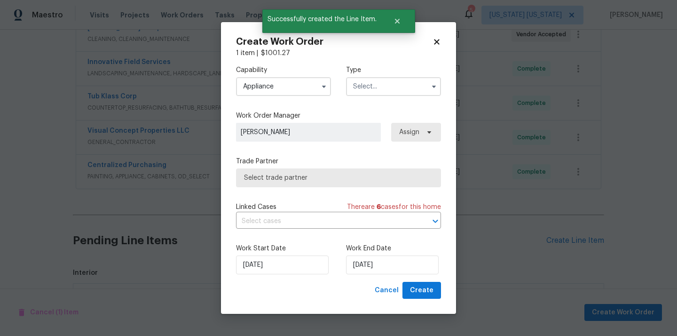
click at [395, 79] on input "text" at bounding box center [393, 86] width 95 height 19
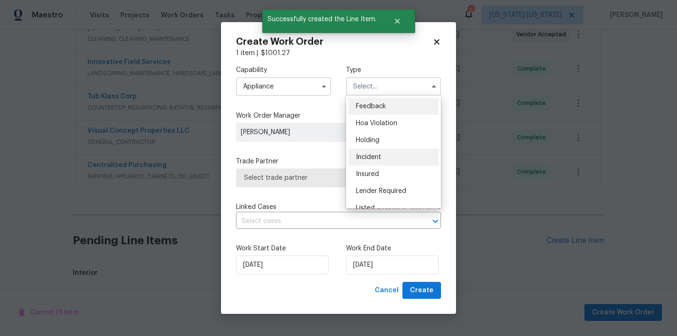
scroll to position [213, 0]
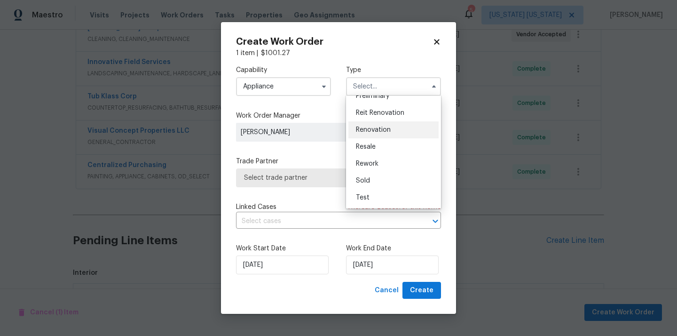
click at [383, 132] on span "Renovation" at bounding box center [373, 130] width 35 height 7
type input "Renovation"
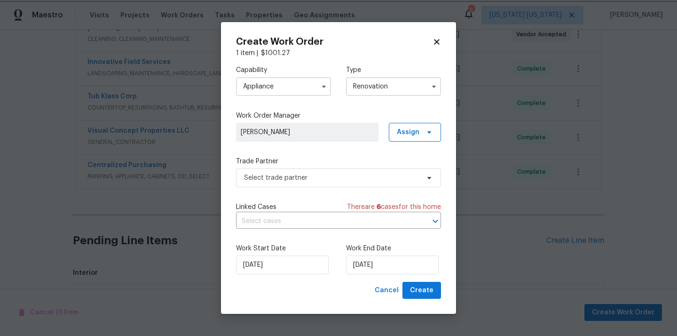
scroll to position [0, 0]
click at [419, 134] on span "Assign" at bounding box center [408, 131] width 23 height 9
click at [410, 174] on div "Assign to me" at bounding box center [416, 171] width 41 height 9
click at [340, 176] on span "Select trade partner" at bounding box center [331, 177] width 175 height 9
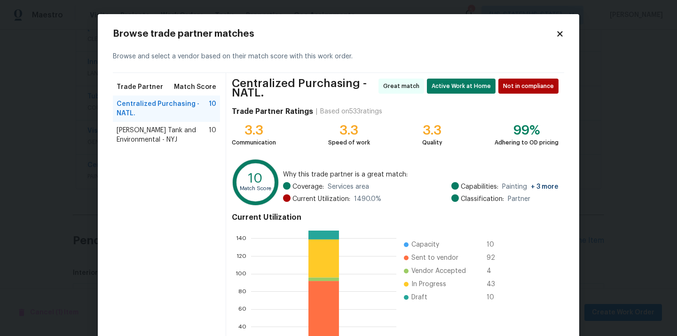
scroll to position [83, 0]
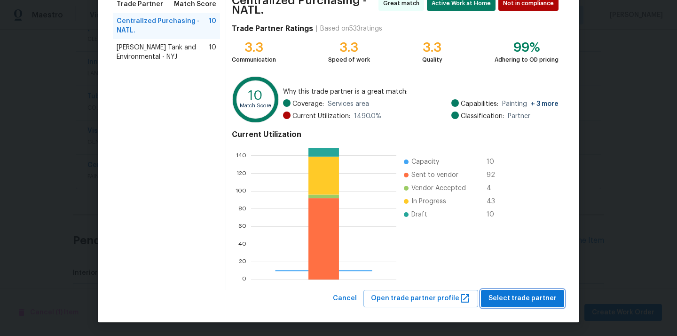
click at [520, 293] on span "Select trade partner" at bounding box center [523, 299] width 68 height 12
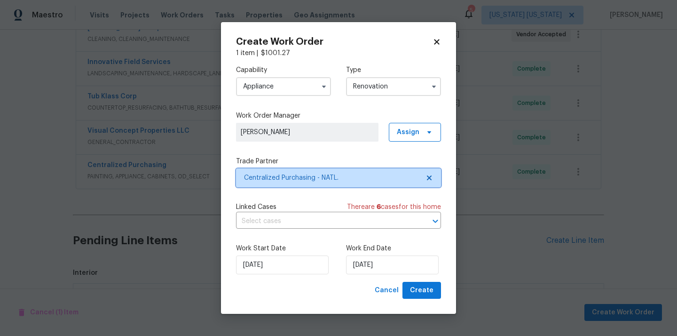
scroll to position [0, 0]
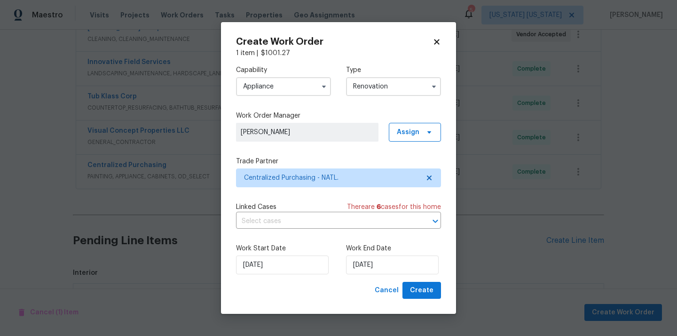
click at [443, 293] on div "Create Work Order 1 item | $ 1001.27 Capability Appliance Type Renovation Work …" at bounding box center [338, 168] width 235 height 292
click at [435, 293] on button "Create" at bounding box center [422, 290] width 39 height 17
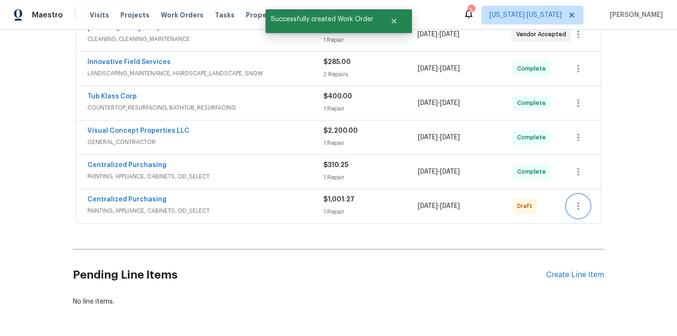
click at [579, 203] on icon "button" at bounding box center [578, 205] width 11 height 11
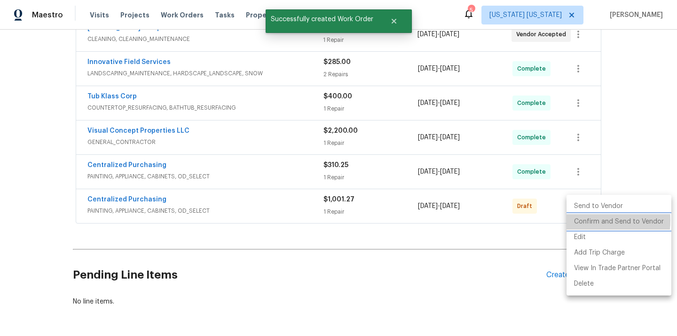
click at [585, 220] on li "Confirm and Send to Vendor" at bounding box center [619, 222] width 105 height 16
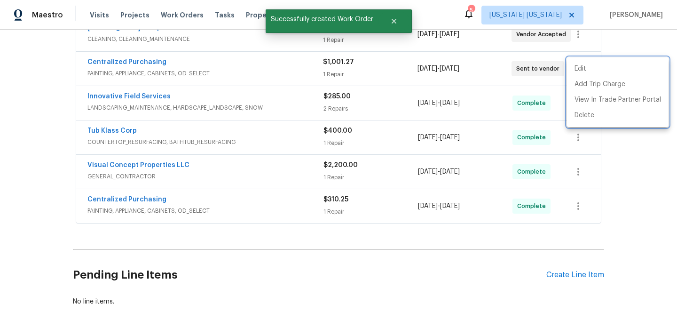
click at [188, 77] on div at bounding box center [338, 168] width 677 height 336
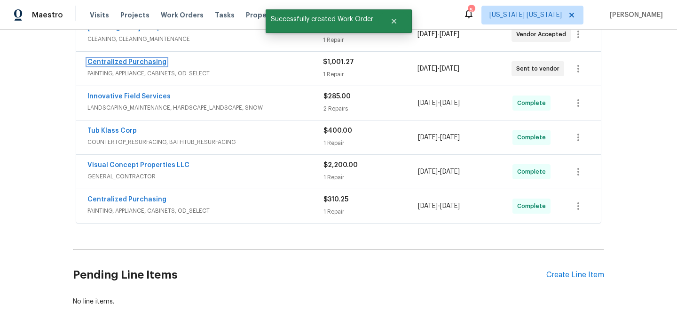
click at [145, 63] on link "Centralized Purchasing" at bounding box center [126, 62] width 79 height 7
